Goal: Information Seeking & Learning: Learn about a topic

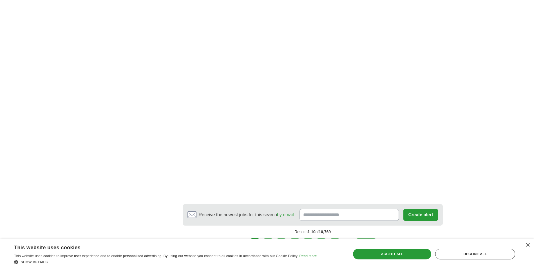
scroll to position [901, 0]
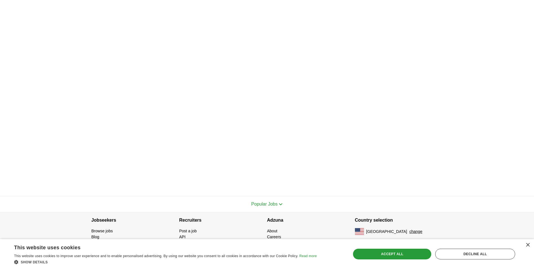
scroll to position [59, 0]
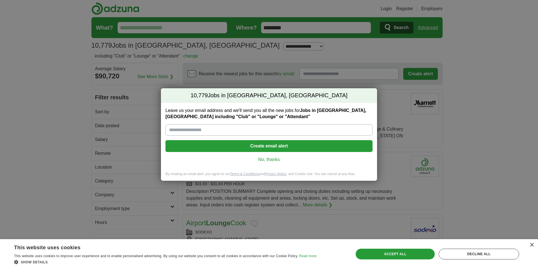
click at [262, 159] on link "No, thanks" at bounding box center [269, 159] width 198 height 6
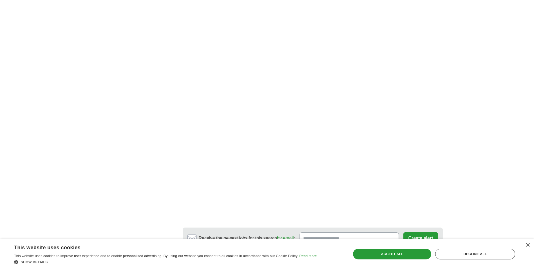
scroll to position [929, 0]
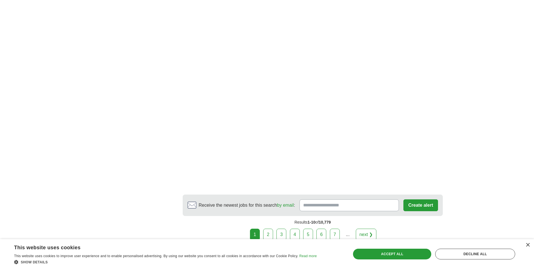
click at [267, 232] on link "2" at bounding box center [268, 234] width 10 height 12
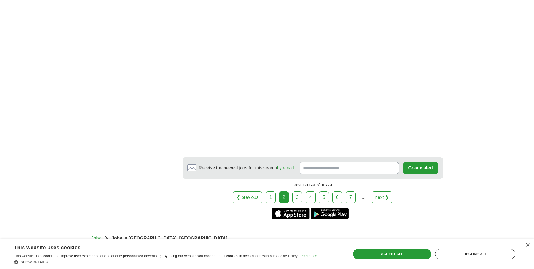
scroll to position [1014, 0]
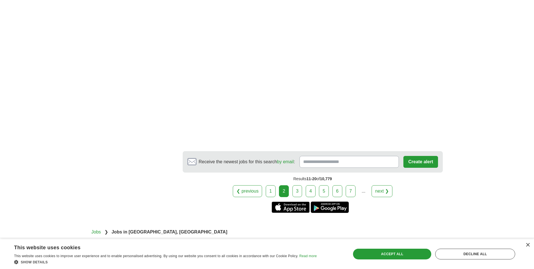
click at [297, 185] on link "3" at bounding box center [298, 191] width 10 height 12
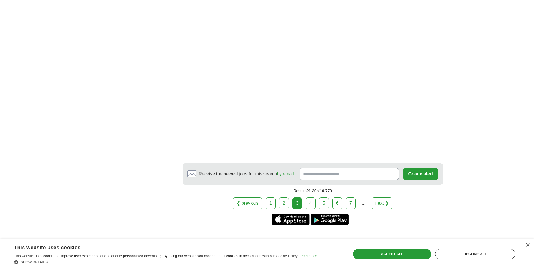
scroll to position [901, 0]
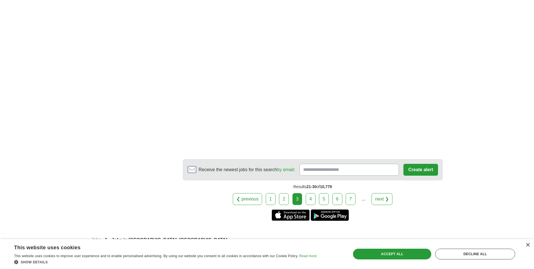
click at [312, 193] on link "4" at bounding box center [311, 199] width 10 height 12
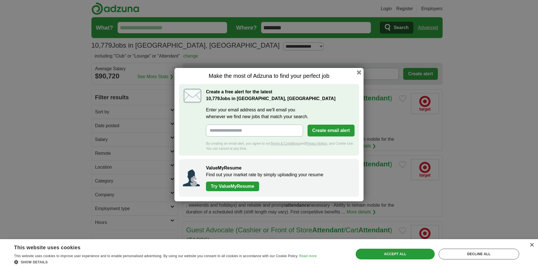
click at [275, 130] on input "Enter your email address and we'll email you whenever we find new jobs that mat…" at bounding box center [254, 130] width 97 height 12
type input "**********"
click at [321, 134] on button "Create email alert" at bounding box center [331, 130] width 47 height 12
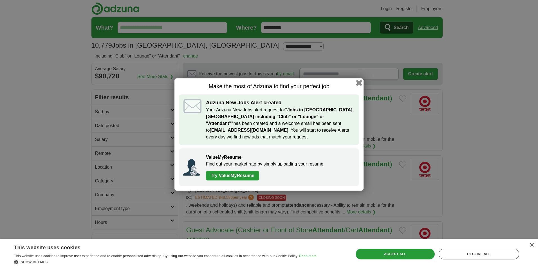
click at [360, 86] on button "button" at bounding box center [359, 83] width 6 height 6
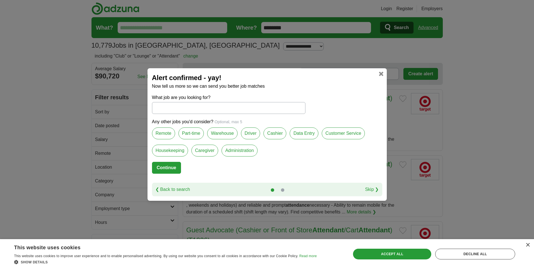
click at [324, 134] on label "Customer Service" at bounding box center [343, 133] width 43 height 12
click at [293, 137] on label "Data Entry" at bounding box center [304, 133] width 29 height 12
drag, startPoint x: 274, startPoint y: 138, endPoint x: 270, endPoint y: 138, distance: 4.0
click at [273, 138] on label "Cashier" at bounding box center [275, 133] width 23 height 12
click at [193, 135] on label "Part-time" at bounding box center [192, 133] width 26 height 12
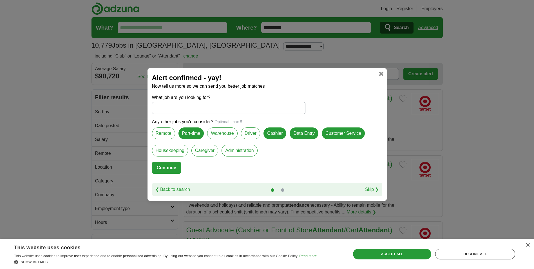
drag, startPoint x: 236, startPoint y: 148, endPoint x: 233, endPoint y: 150, distance: 2.9
click at [235, 149] on label "Administration" at bounding box center [240, 150] width 36 height 12
click at [160, 167] on button "Continue" at bounding box center [166, 168] width 29 height 12
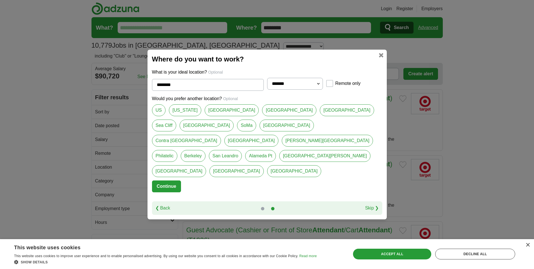
click at [317, 90] on select "**********" at bounding box center [295, 84] width 56 height 12
select select "**"
click at [267, 85] on select "**********" at bounding box center [295, 84] width 56 height 12
click at [214, 116] on link "[GEOGRAPHIC_DATA]" at bounding box center [232, 110] width 54 height 12
type input "**********"
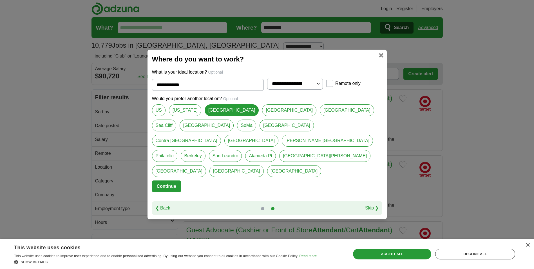
click at [166, 180] on button "Continue" at bounding box center [166, 186] width 29 height 12
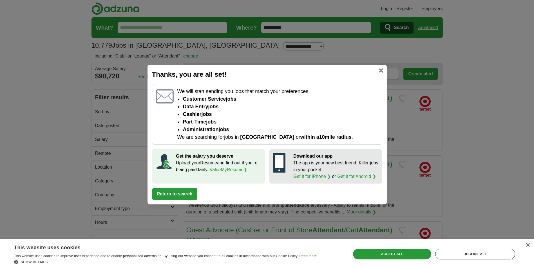
click at [382, 71] on link at bounding box center [381, 70] width 5 height 5
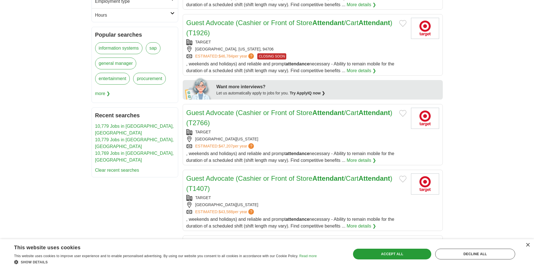
scroll to position [225, 0]
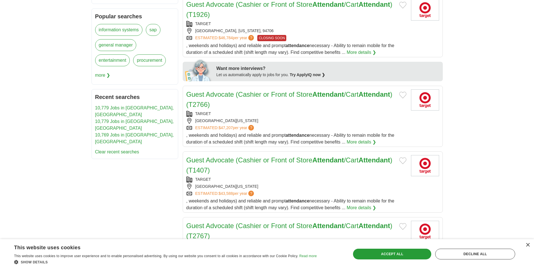
click at [236, 102] on link "Guest Advocate (Cashier or Front of Store Attendant /Cart Attendant ) (T2766)" at bounding box center [289, 99] width 206 height 18
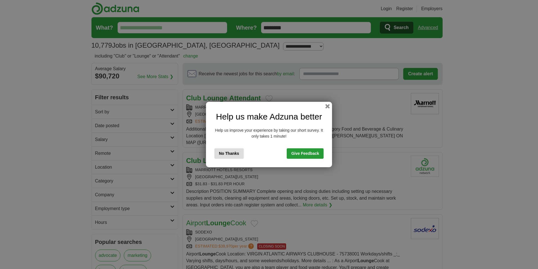
click at [235, 155] on button "No Thanks" at bounding box center [229, 153] width 29 height 10
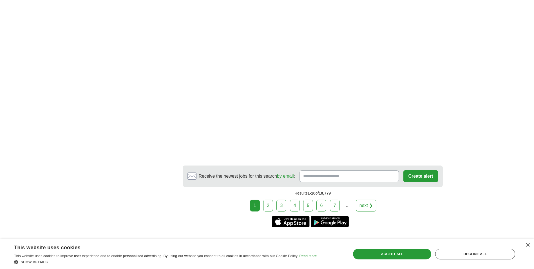
scroll to position [1014, 0]
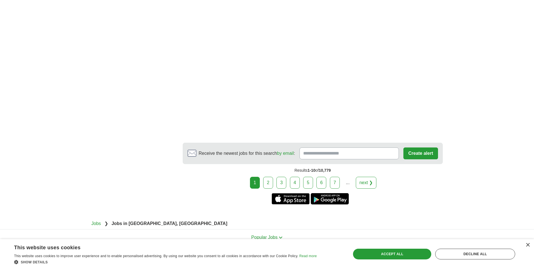
click at [266, 184] on link "2" at bounding box center [268, 183] width 10 height 12
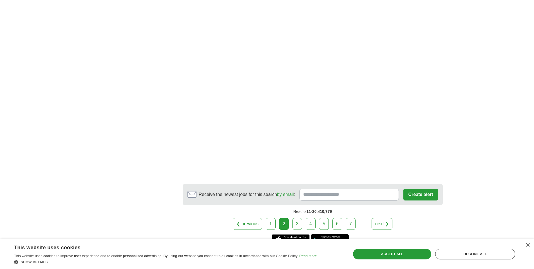
scroll to position [929, 0]
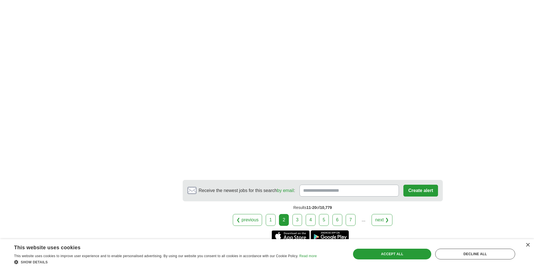
click at [298, 214] on link "3" at bounding box center [298, 220] width 10 height 12
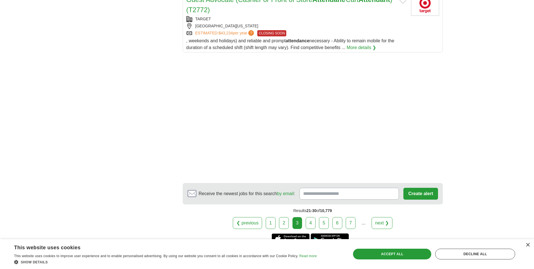
scroll to position [760, 0]
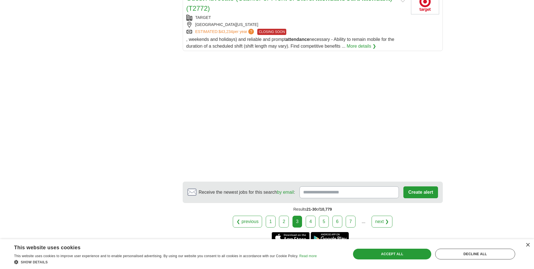
click at [307, 215] on link "4" at bounding box center [311, 221] width 10 height 12
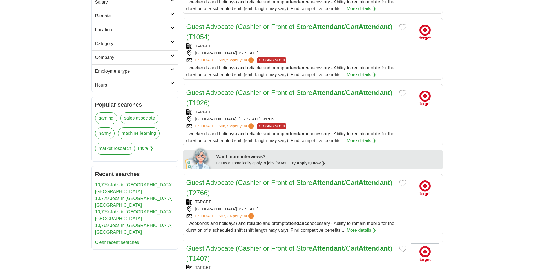
scroll to position [141, 0]
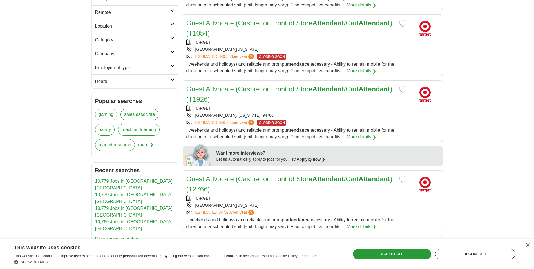
click at [245, 203] on div "[GEOGRAPHIC_DATA][US_STATE]" at bounding box center [296, 205] width 220 height 6
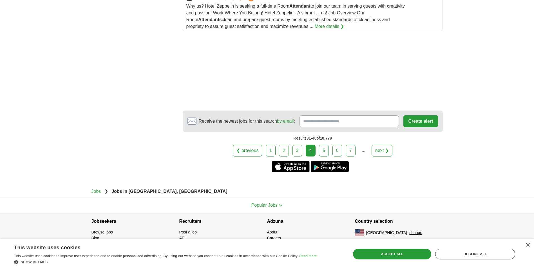
scroll to position [757, 0]
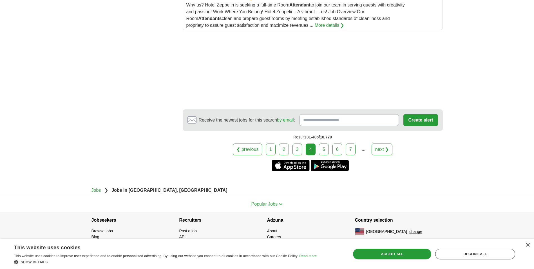
click at [323, 149] on link "5" at bounding box center [324, 149] width 10 height 12
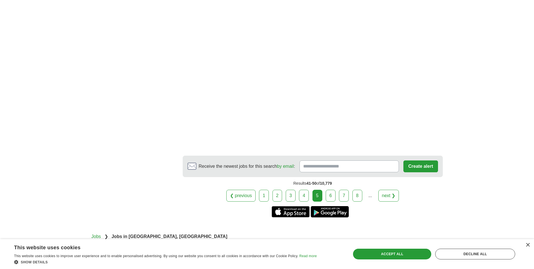
scroll to position [929, 0]
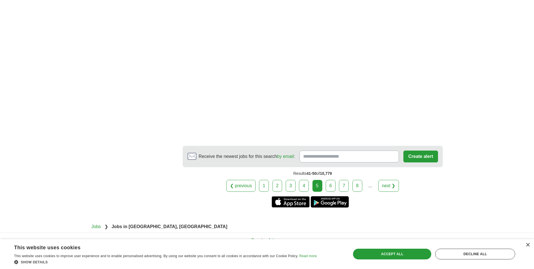
click at [331, 180] on link "6" at bounding box center [331, 186] width 10 height 12
click at [329, 180] on link "6" at bounding box center [331, 186] width 10 height 12
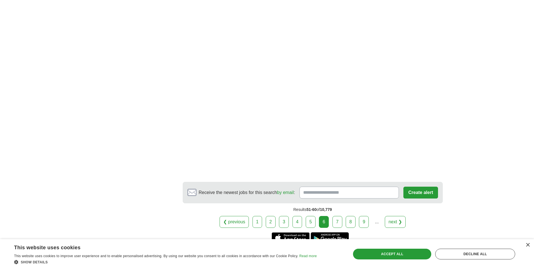
scroll to position [1070, 0]
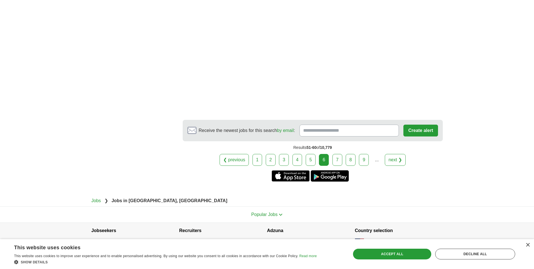
click at [336, 159] on link "7" at bounding box center [338, 160] width 10 height 12
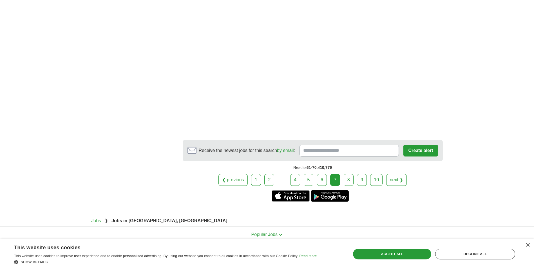
scroll to position [956, 0]
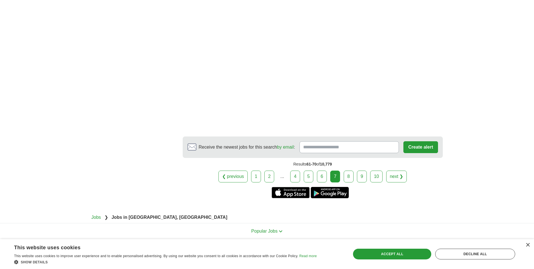
click at [346, 170] on link "8" at bounding box center [349, 176] width 10 height 12
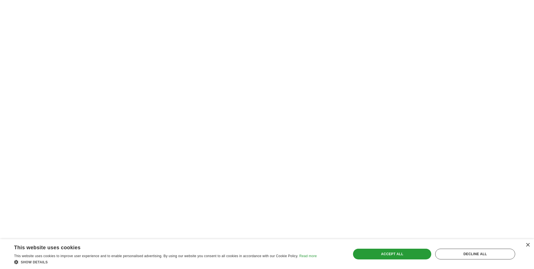
scroll to position [901, 0]
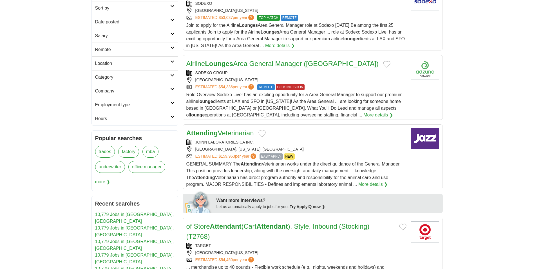
scroll to position [141, 0]
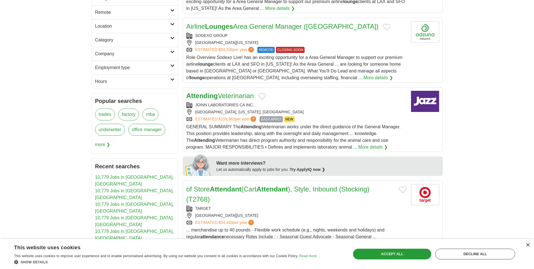
click at [266, 191] on strong "Attendant" at bounding box center [273, 189] width 32 height 8
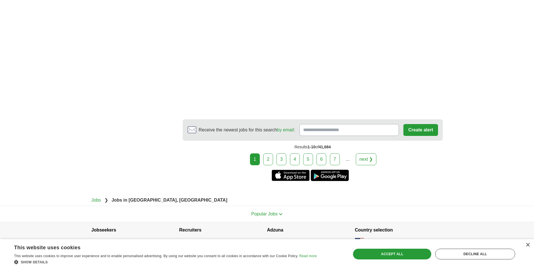
scroll to position [1154, 0]
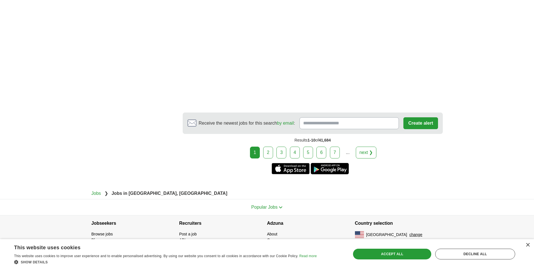
click at [270, 155] on link "2" at bounding box center [268, 152] width 10 height 12
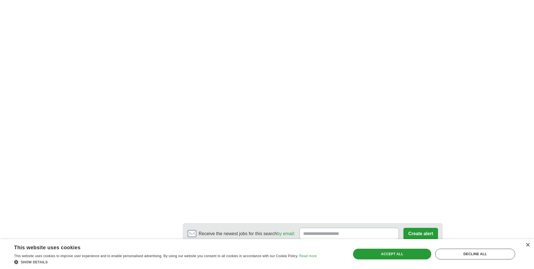
scroll to position [1070, 0]
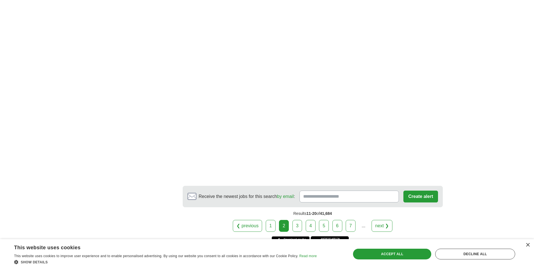
click at [296, 220] on link "3" at bounding box center [298, 226] width 10 height 12
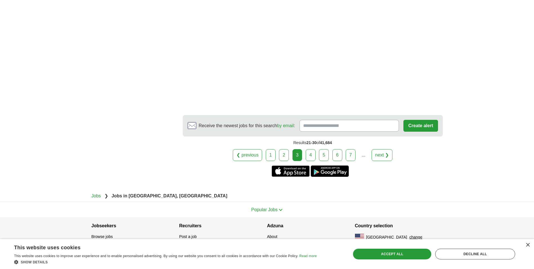
scroll to position [1183, 0]
click at [309, 152] on link "4" at bounding box center [311, 154] width 10 height 12
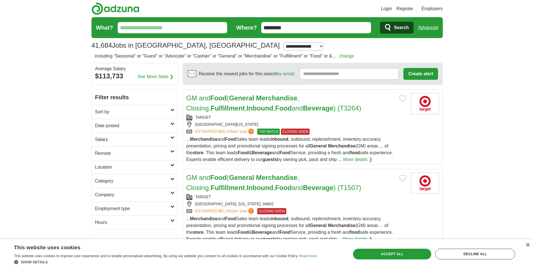
click at [244, 141] on div "... Merchandise and Food Sales team leads inbound , outbound, replenishment, in…" at bounding box center [296, 149] width 220 height 27
